Goal: Find specific page/section: Find specific page/section

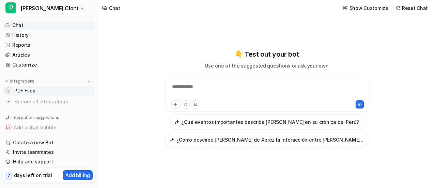
click at [22, 88] on span "PDF Files" at bounding box center [24, 90] width 21 height 7
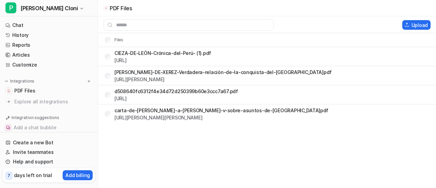
click at [140, 114] on div "[URL][PERSON_NAME][PERSON_NAME]" at bounding box center [221, 117] width 214 height 7
click at [147, 117] on link "[URL][PERSON_NAME][PERSON_NAME]" at bounding box center [158, 117] width 88 height 6
click at [127, 99] on link "[URL]" at bounding box center [120, 98] width 12 height 6
